Goal: Task Accomplishment & Management: Manage account settings

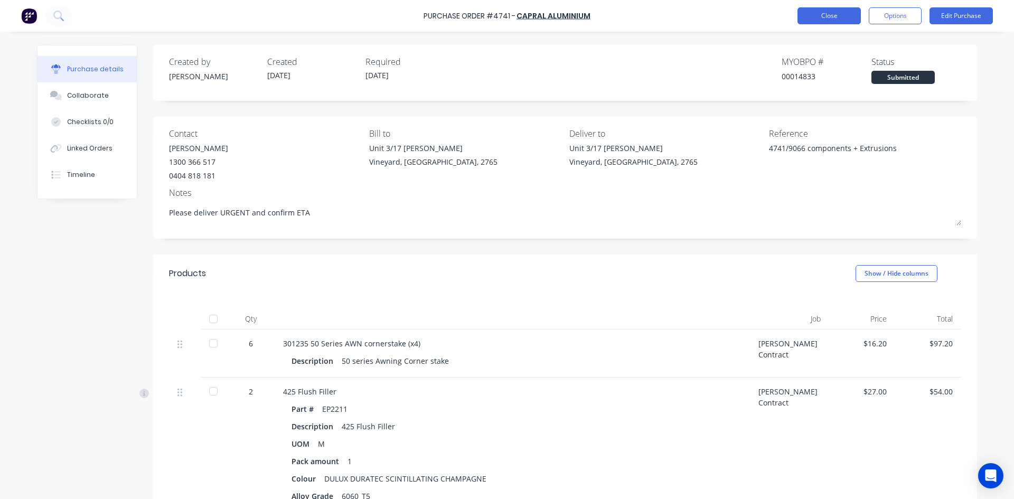
click at [815, 13] on button "Close" at bounding box center [828, 15] width 63 height 17
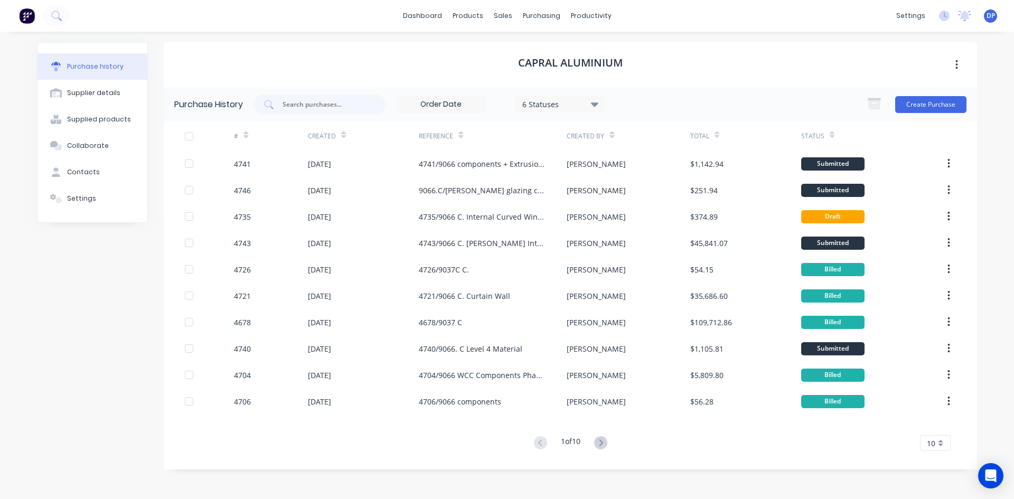
click at [244, 133] on icon at bounding box center [245, 135] width 5 height 8
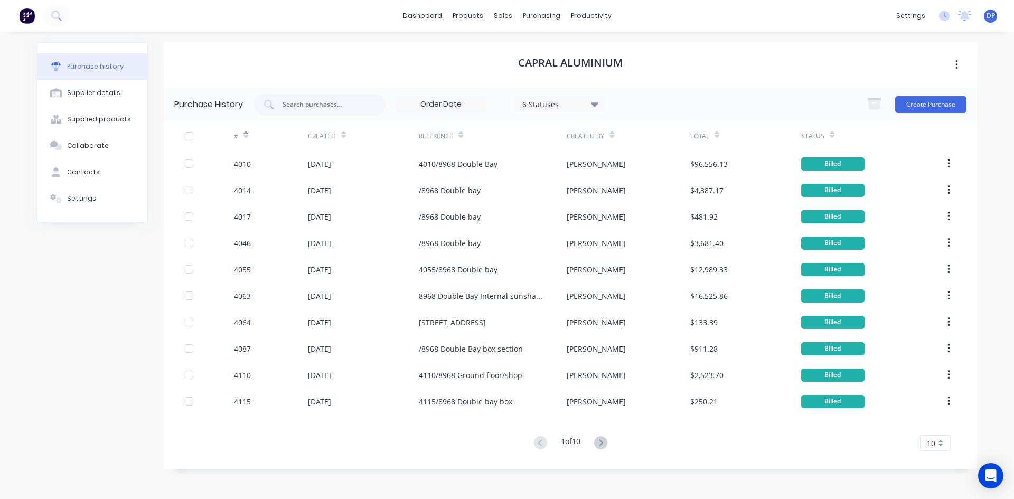
click at [246, 137] on icon at bounding box center [245, 136] width 5 height 3
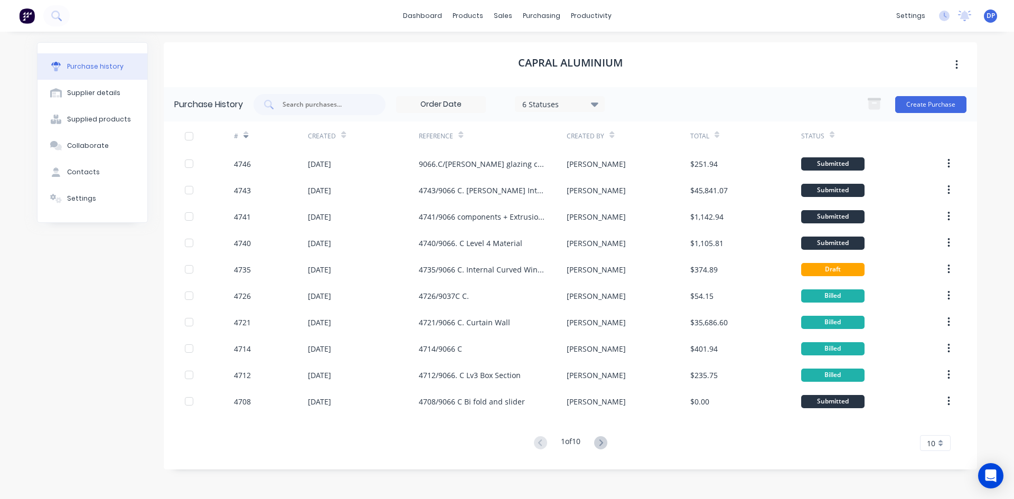
click at [940, 445] on div "10" at bounding box center [935, 443] width 31 height 16
click at [934, 430] on div "35" at bounding box center [935, 425] width 30 height 18
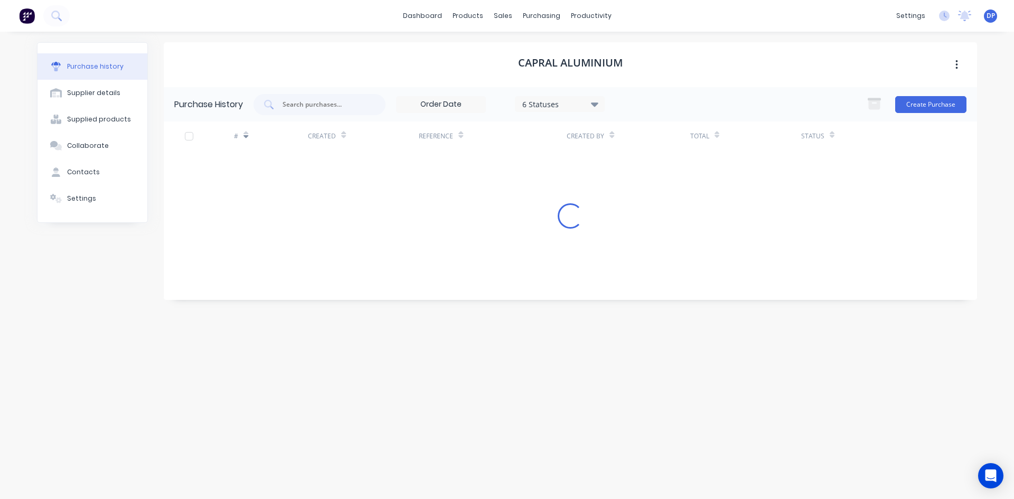
click at [985, 13] on div "DP Arch System Fabrication Pty Lt... Dee Priyanka Administrator Profile Sign out" at bounding box center [990, 16] width 13 height 13
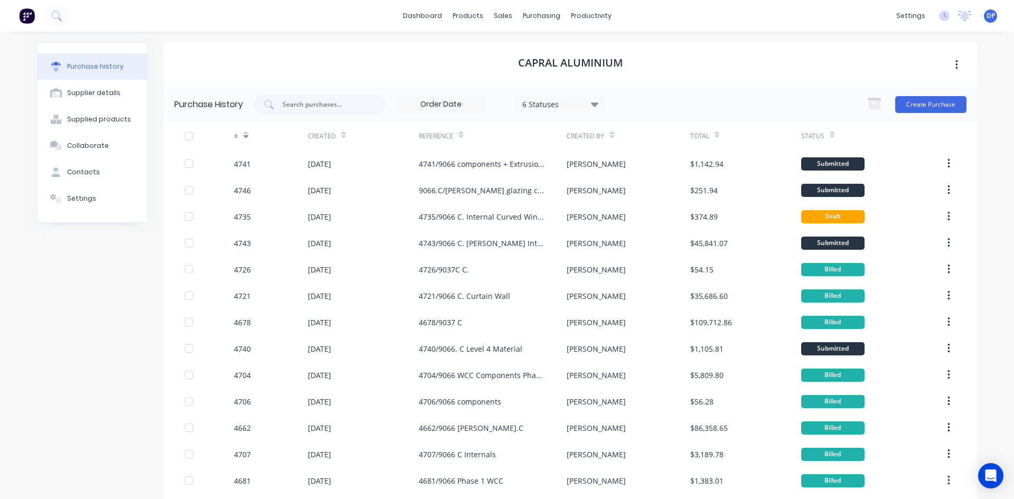
click at [987, 19] on div "DP Arch System Fabrication Pty Lt... Dee Priyanka Administrator Profile Sign out" at bounding box center [990, 16] width 13 height 13
click at [986, 17] on span "DP" at bounding box center [990, 16] width 8 height 10
click at [893, 105] on button "Profile" at bounding box center [925, 111] width 140 height 21
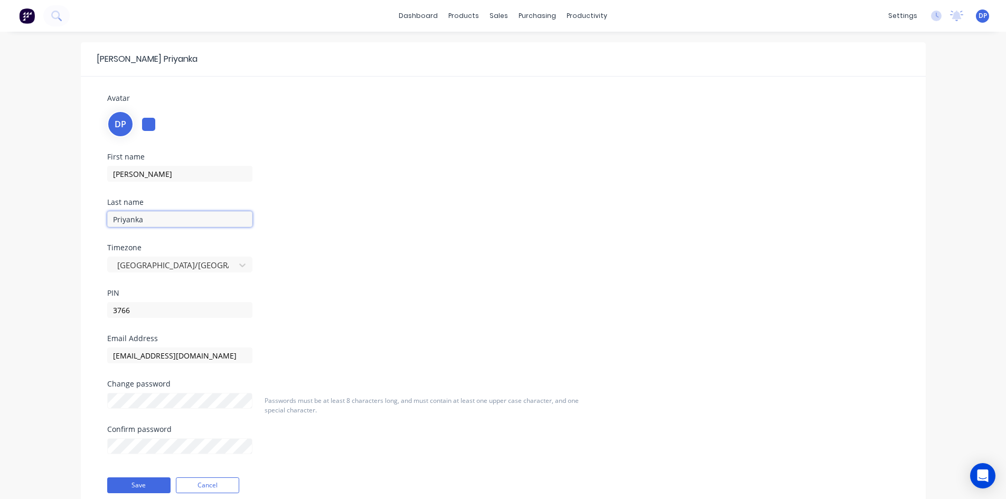
drag, startPoint x: 157, startPoint y: 223, endPoint x: 71, endPoint y: 206, distance: 87.1
click at [71, 206] on div "Dee Priyanka Avatar DP First name Dee Last name Priyanka Timezone Australia/Syd…" at bounding box center [503, 286] width 1006 height 509
type input "Koneti"
click at [148, 124] on div at bounding box center [148, 124] width 13 height 13
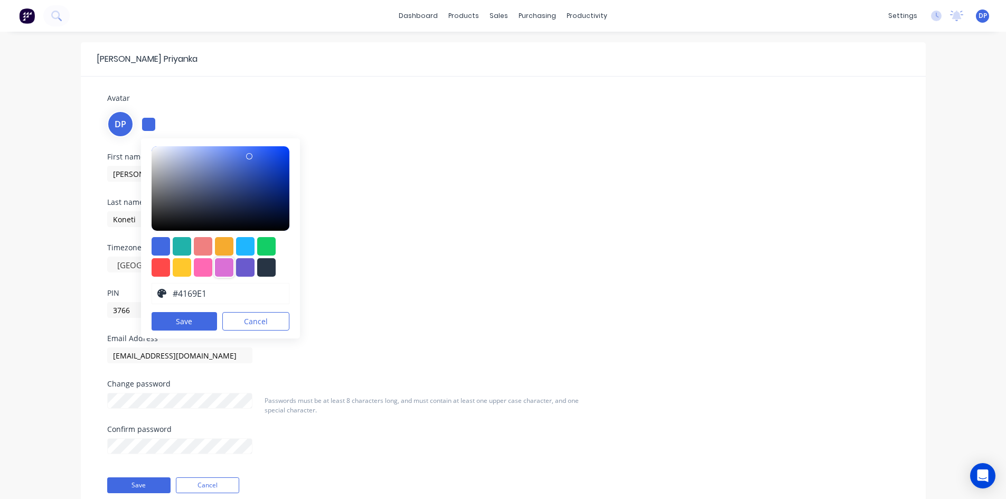
click at [226, 272] on div at bounding box center [224, 267] width 18 height 18
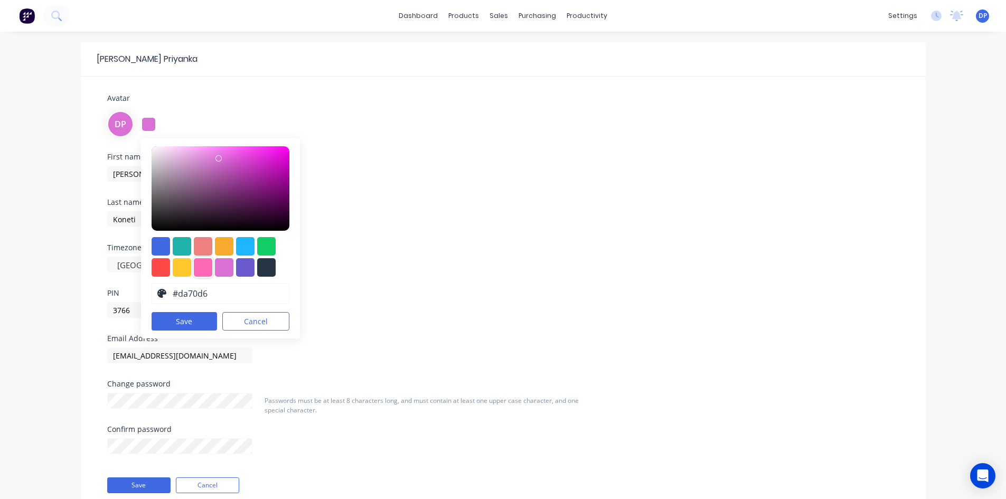
click at [206, 266] on div at bounding box center [203, 267] width 18 height 18
type input "#ff69b4"
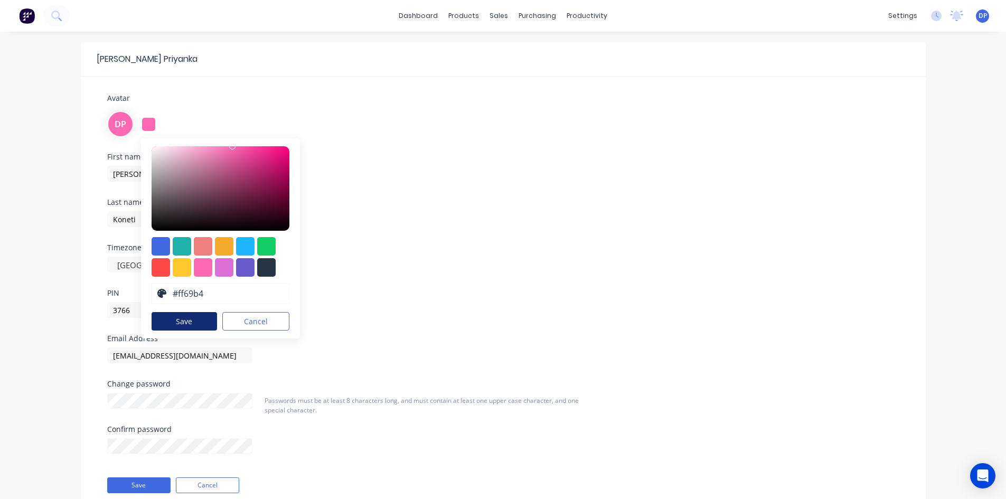
click at [186, 318] on button "Save" at bounding box center [185, 321] width 66 height 18
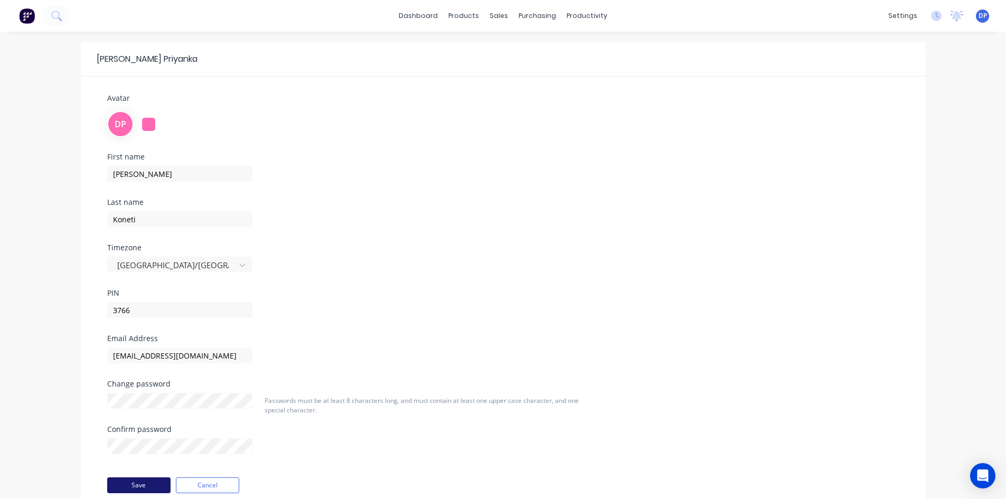
click at [142, 478] on button "Save" at bounding box center [138, 485] width 63 height 16
click at [539, 20] on div "purchasing" at bounding box center [537, 16] width 48 height 16
click at [590, 46] on div "Purchase Orders" at bounding box center [571, 51] width 56 height 10
